Goal: Task Accomplishment & Management: Use online tool/utility

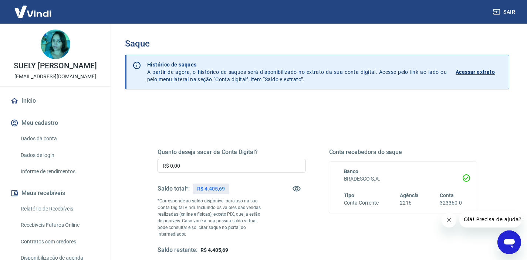
click at [186, 166] on input "R$ 0,00" at bounding box center [232, 166] width 148 height 14
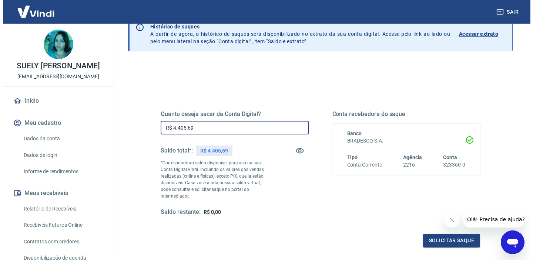
scroll to position [41, 0]
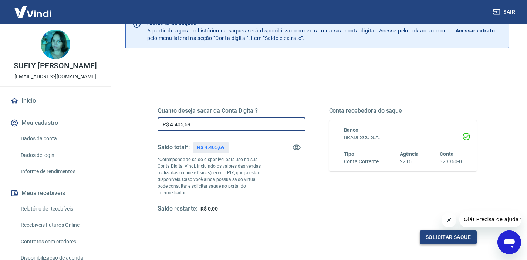
type input "R$ 4.405,69"
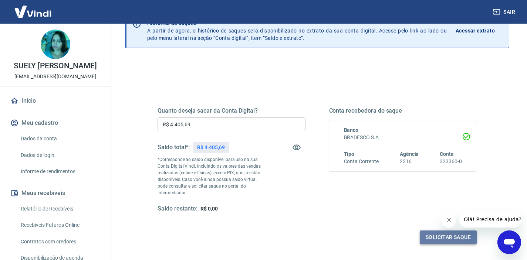
click at [433, 232] on button "Solicitar saque" at bounding box center [448, 238] width 57 height 14
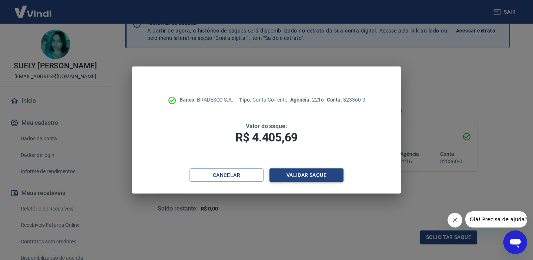
click at [313, 175] on button "Validar saque" at bounding box center [306, 176] width 74 height 14
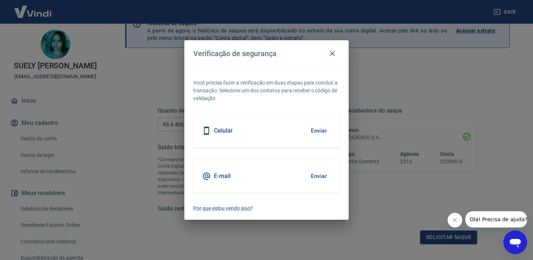
click at [320, 131] on button "Enviar" at bounding box center [319, 131] width 24 height 16
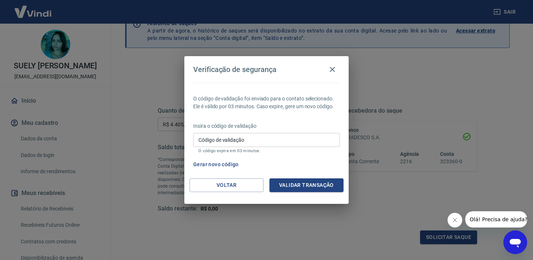
click at [251, 141] on input "Código de validação" at bounding box center [266, 140] width 146 height 14
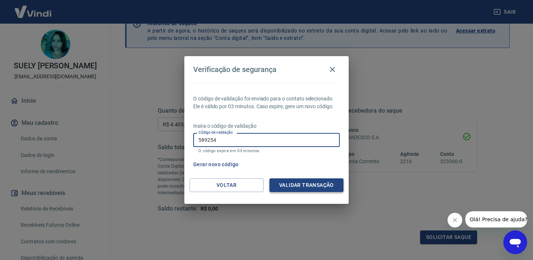
type input "589254"
click at [308, 188] on button "Validar transação" at bounding box center [306, 186] width 74 height 14
